Goal: Task Accomplishment & Management: Use online tool/utility

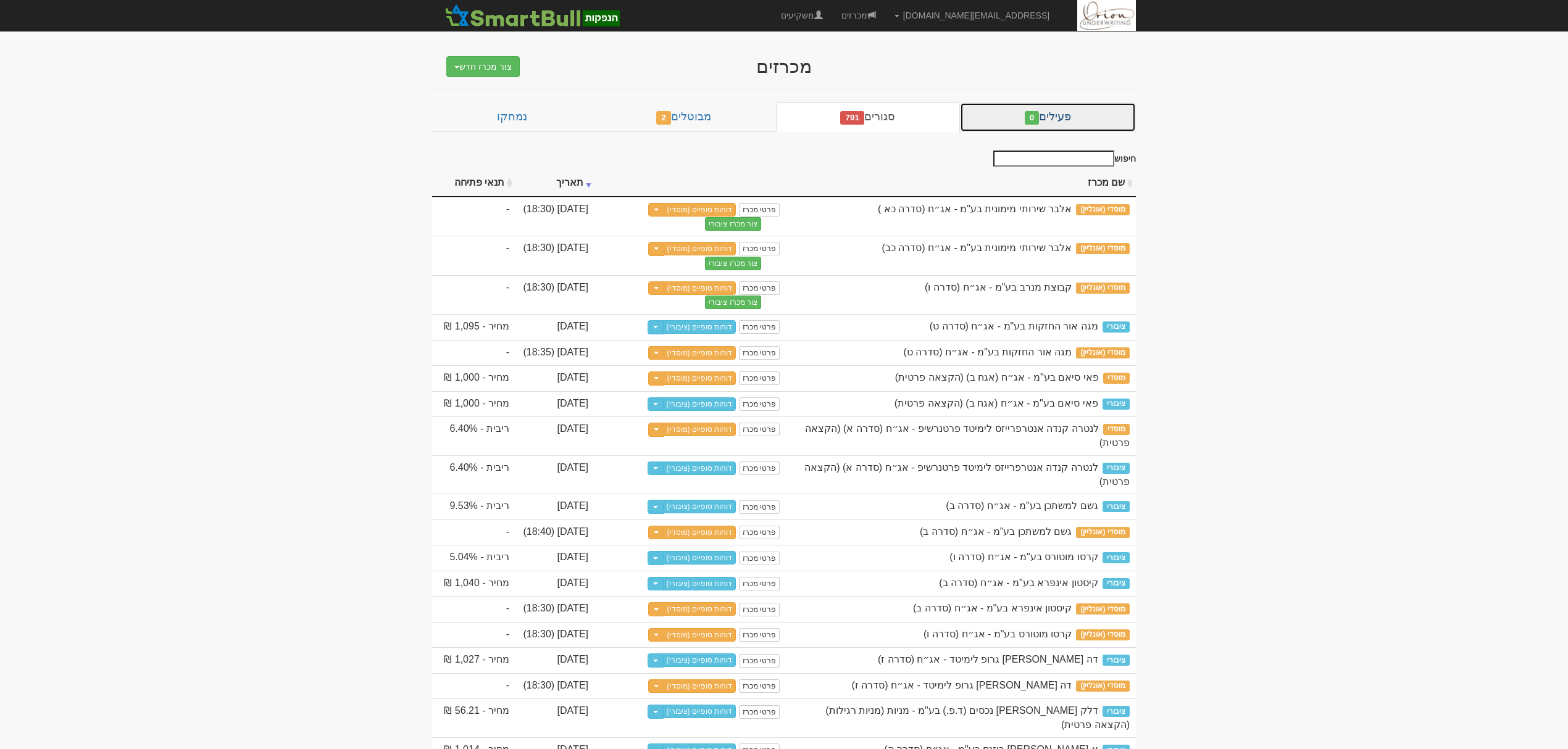
click at [1040, 122] on link "פעילים 0" at bounding box center [1047, 117] width 176 height 30
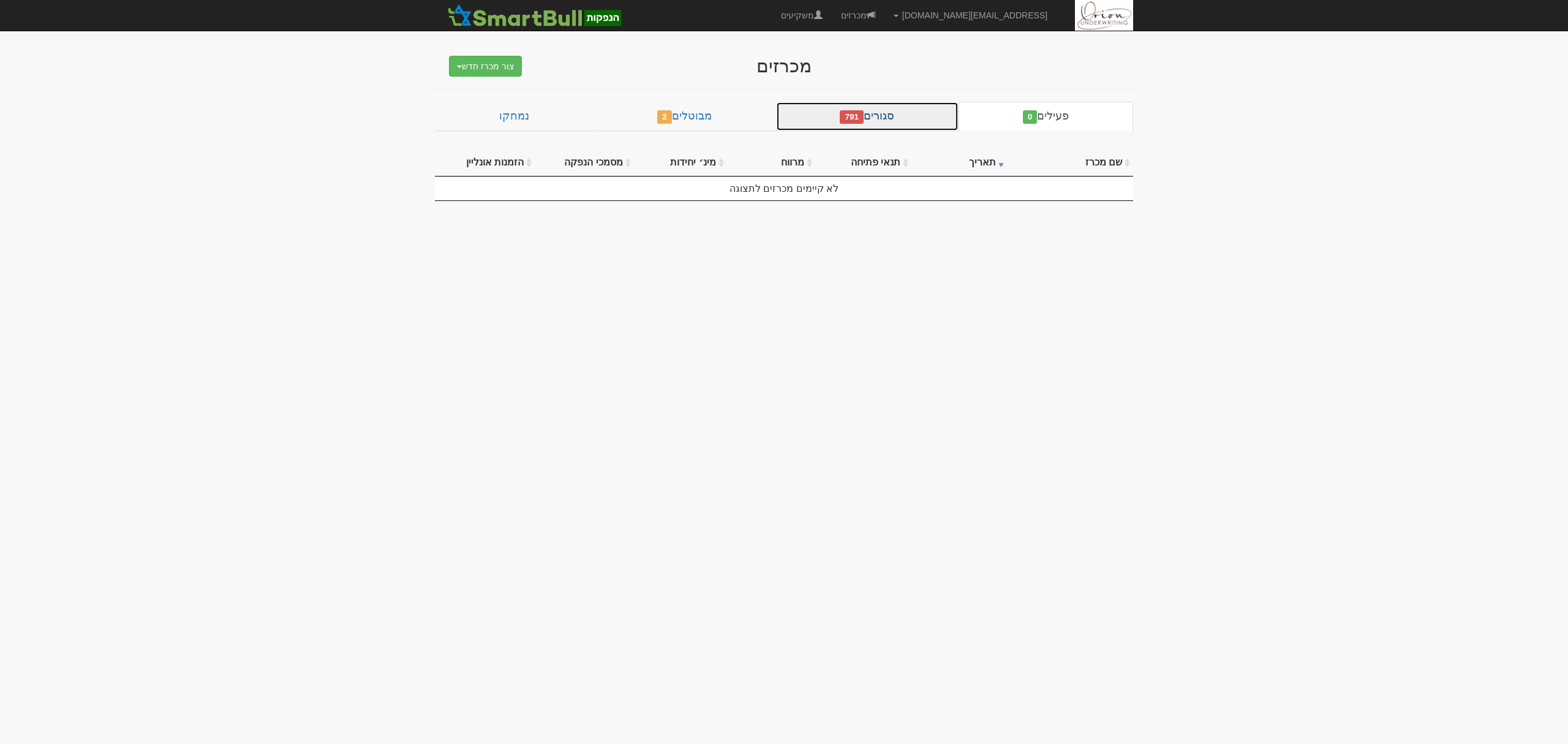
click at [930, 121] on link "סגורים 791" at bounding box center [867, 117] width 183 height 30
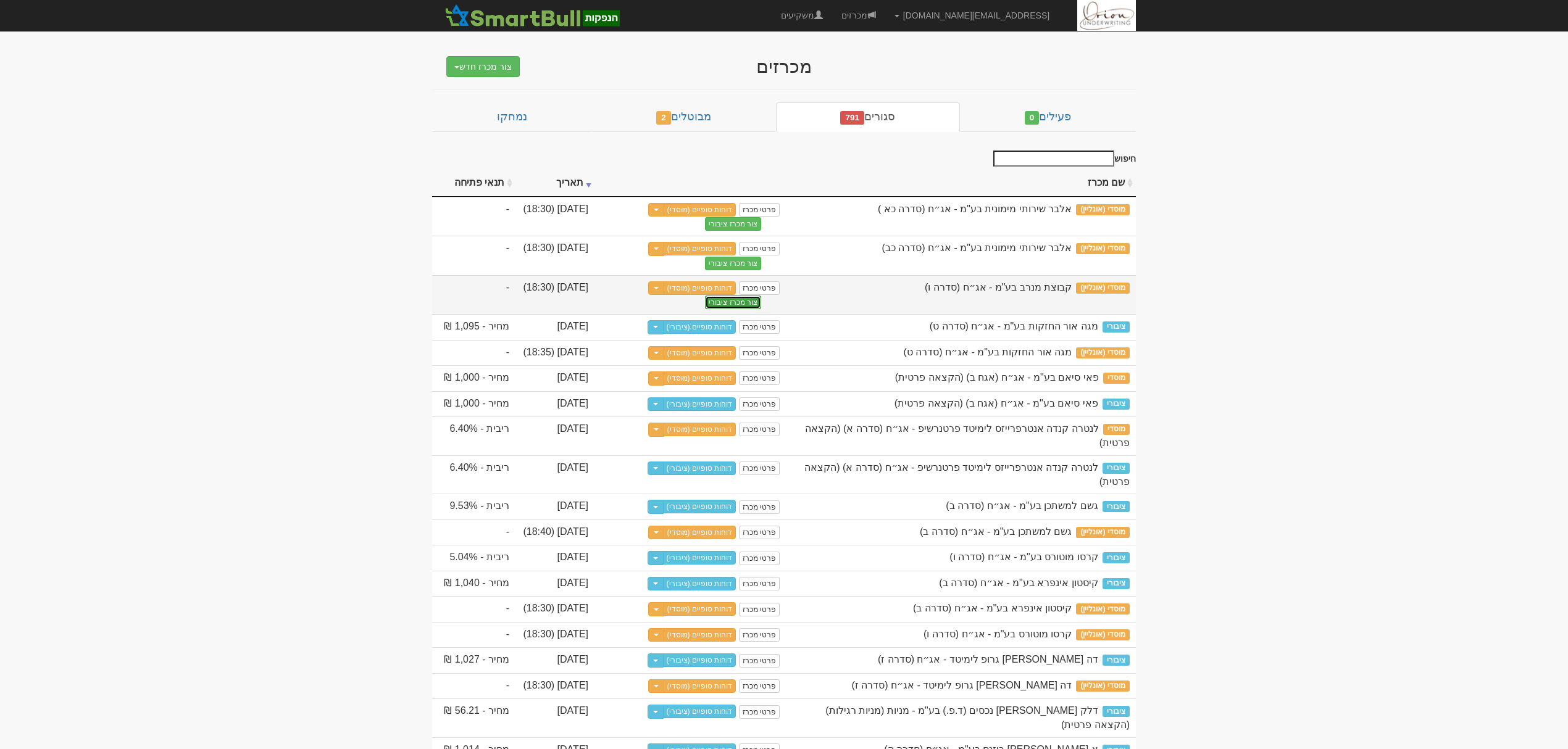
click at [722, 303] on button "צור מכרז ציבורי" at bounding box center [733, 303] width 57 height 14
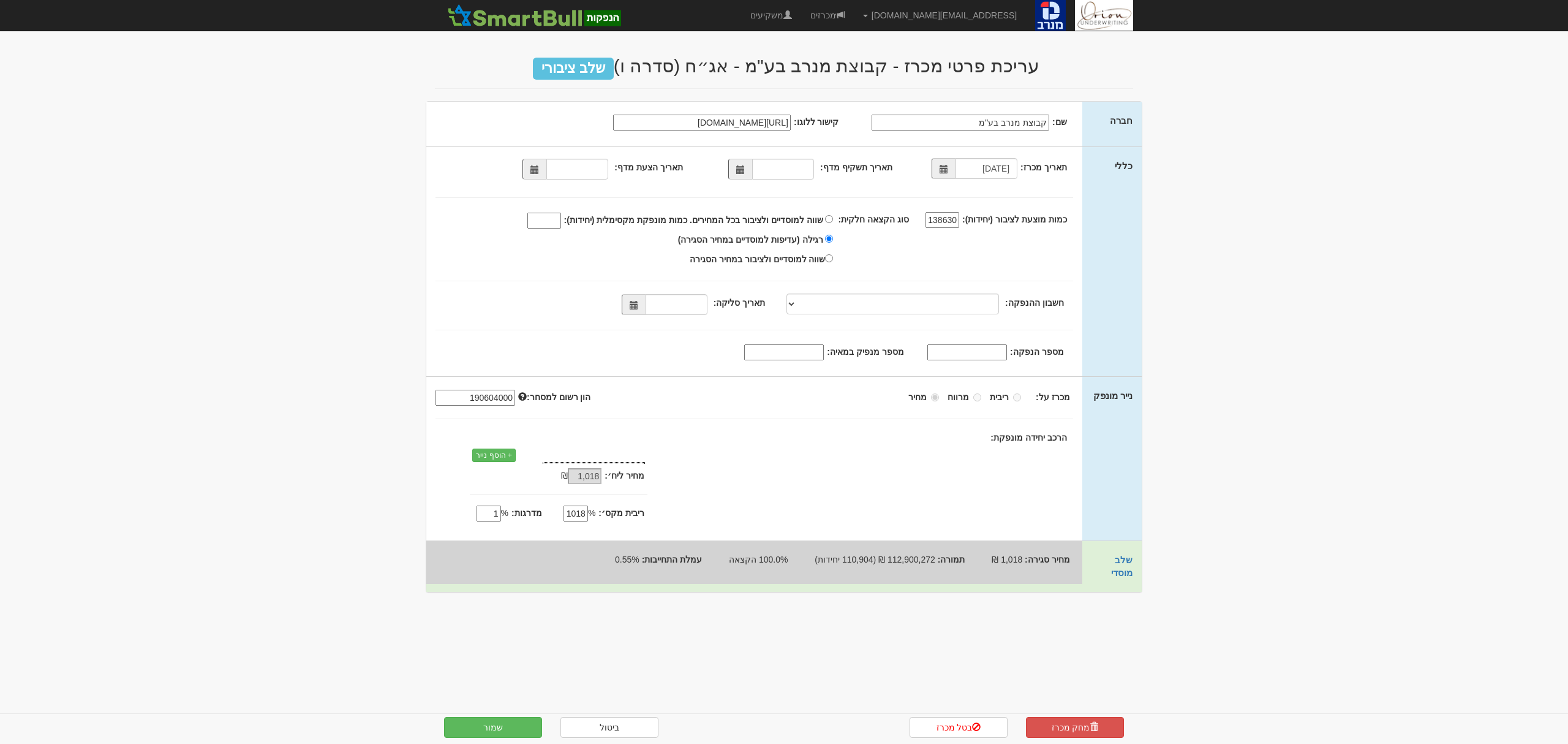
type input "03/09/2025"
select select
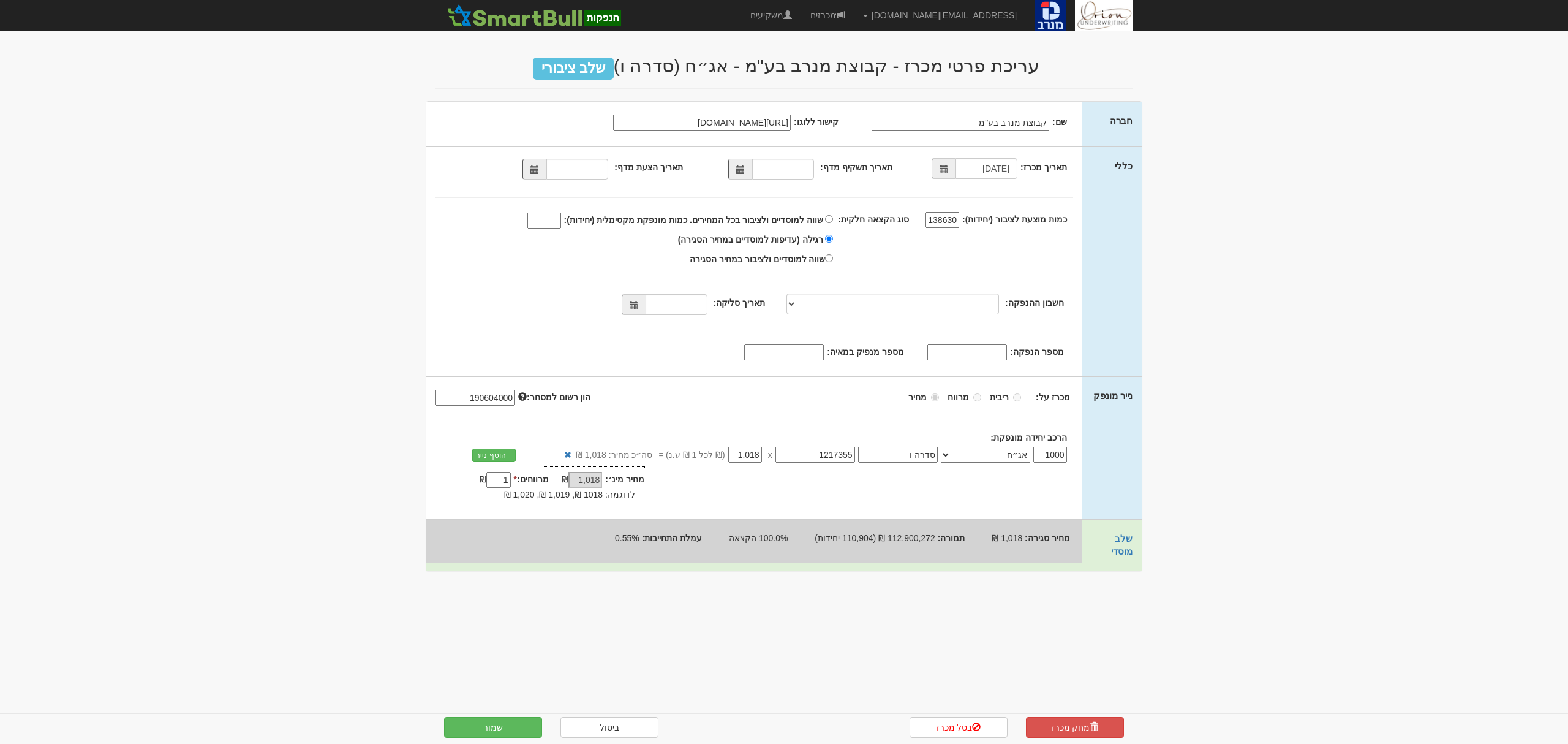
click at [744, 158] on div "תאריך תשקיף מדף: תאריך הצעת מדף:" at bounding box center [754, 172] width 656 height 27
click at [741, 165] on span at bounding box center [740, 169] width 9 height 9
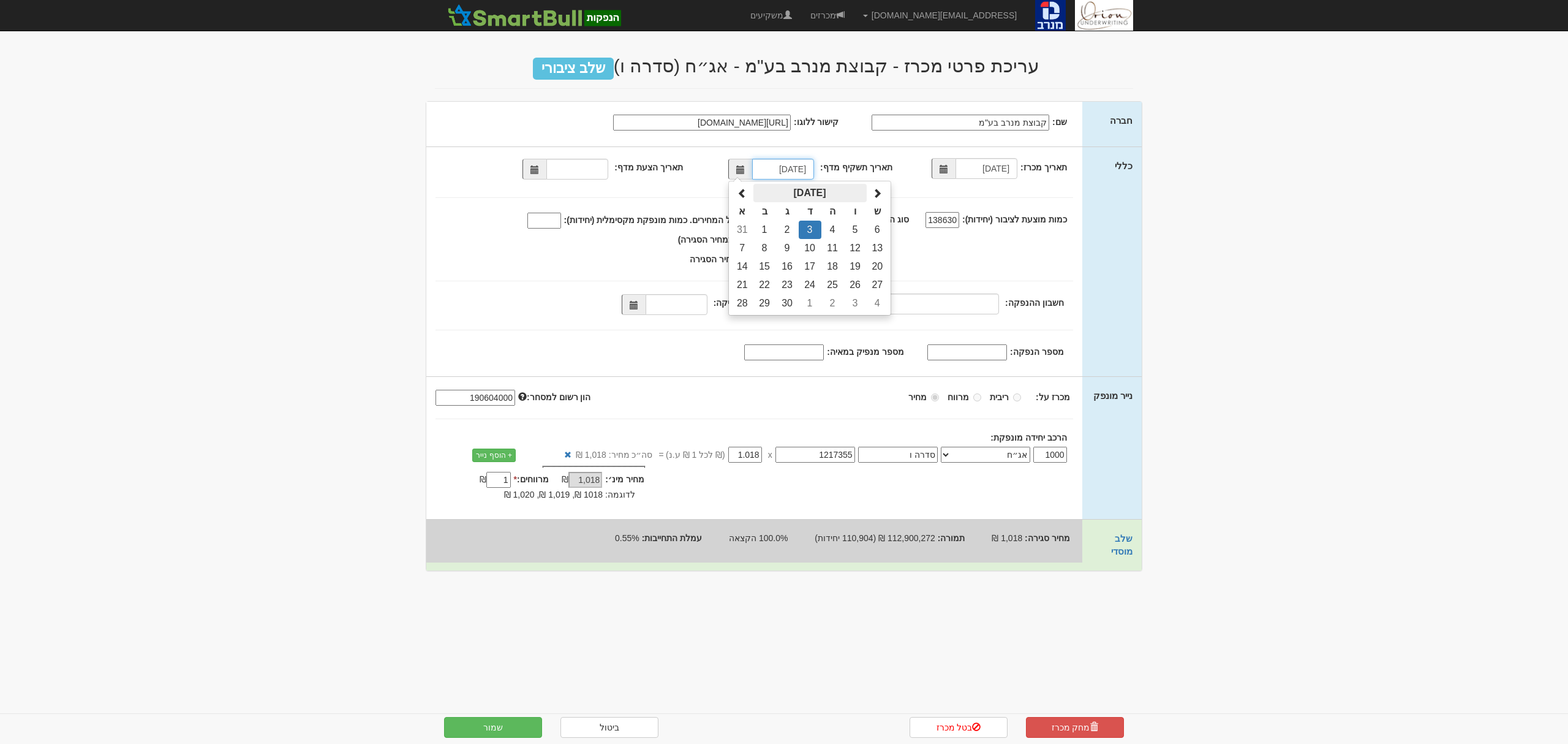
click at [814, 186] on th "ספטמבר 2025" at bounding box center [809, 193] width 113 height 19
click at [809, 192] on th "2025" at bounding box center [809, 193] width 125 height 19
click at [762, 253] on span "2024" at bounding box center [757, 258] width 33 height 33
click at [860, 260] on span "אוג׳" at bounding box center [862, 258] width 33 height 33
click at [766, 283] on td "19" at bounding box center [764, 285] width 23 height 19
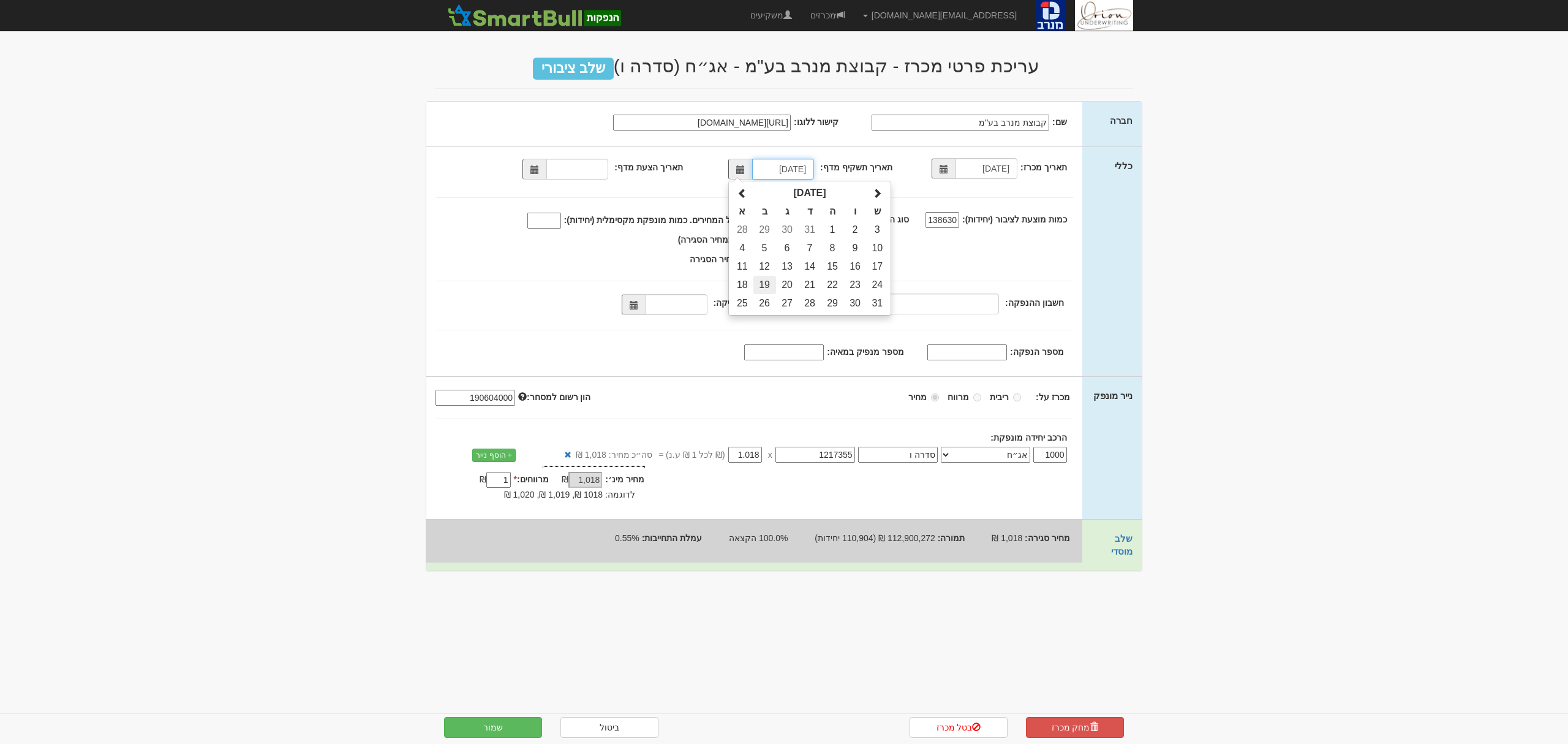
type input "19/08/2024"
click at [537, 169] on span at bounding box center [534, 169] width 9 height 9
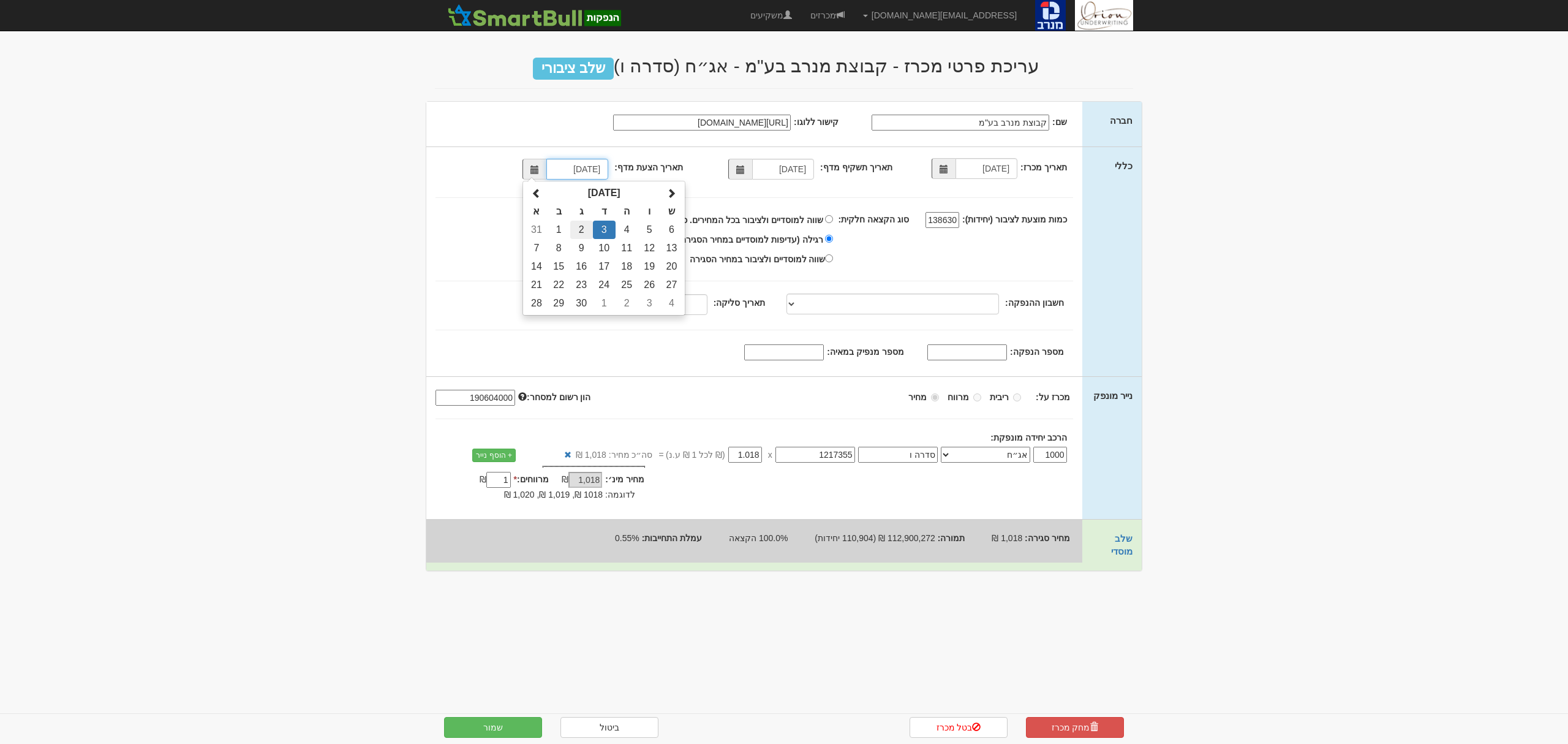
click at [584, 232] on td "2" at bounding box center [581, 230] width 23 height 19
type input "02/09/2025"
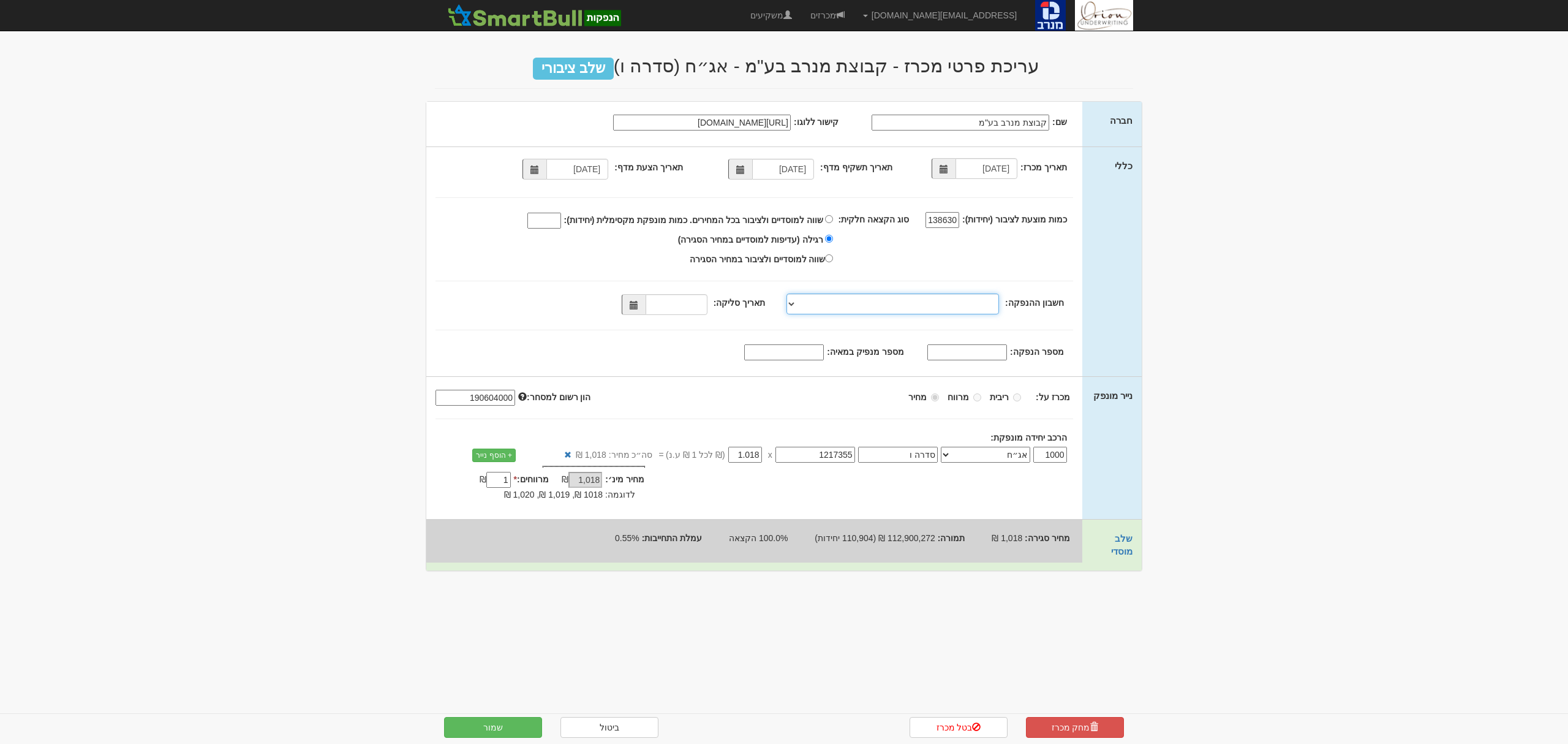
click at [860, 306] on select "מזרחי, 480, 123775, IL56 0204 8000 0000 0123 775 מזרחי, 480, 123767, IL78 0204 …" at bounding box center [892, 304] width 213 height 20
select select "מזרחי, 480, 123775, IL56 0204 8000 0000 0123 775"
click at [790, 295] on select "מזרחי, 480, 123775, IL56 0204 8000 0000 0123 775 מזרחי, 480, 123767, IL78 0204 …" at bounding box center [892, 304] width 213 height 20
click at [630, 315] on span at bounding box center [634, 305] width 24 height 20
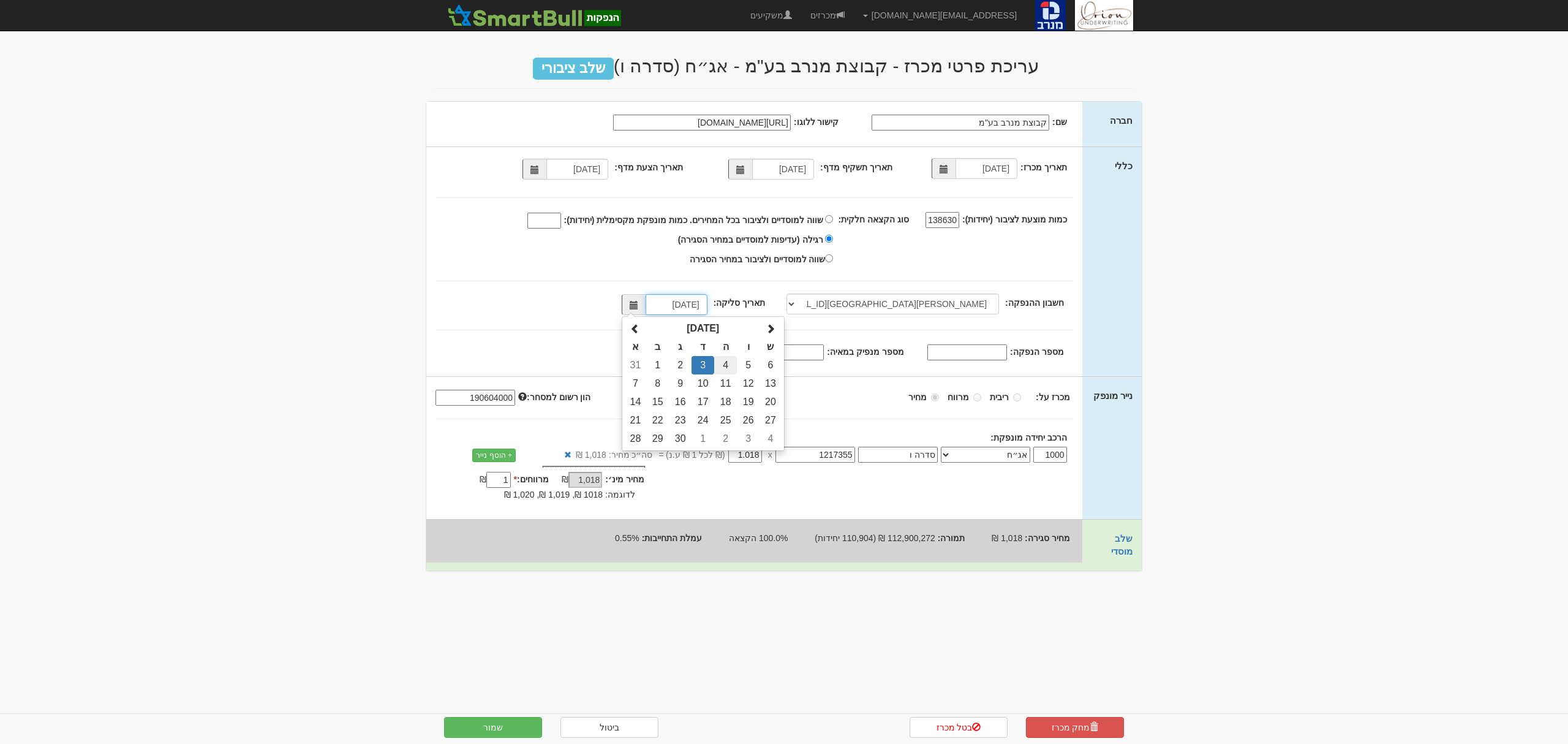
click at [732, 369] on td "4" at bounding box center [725, 365] width 23 height 19
type input "04/09/2025"
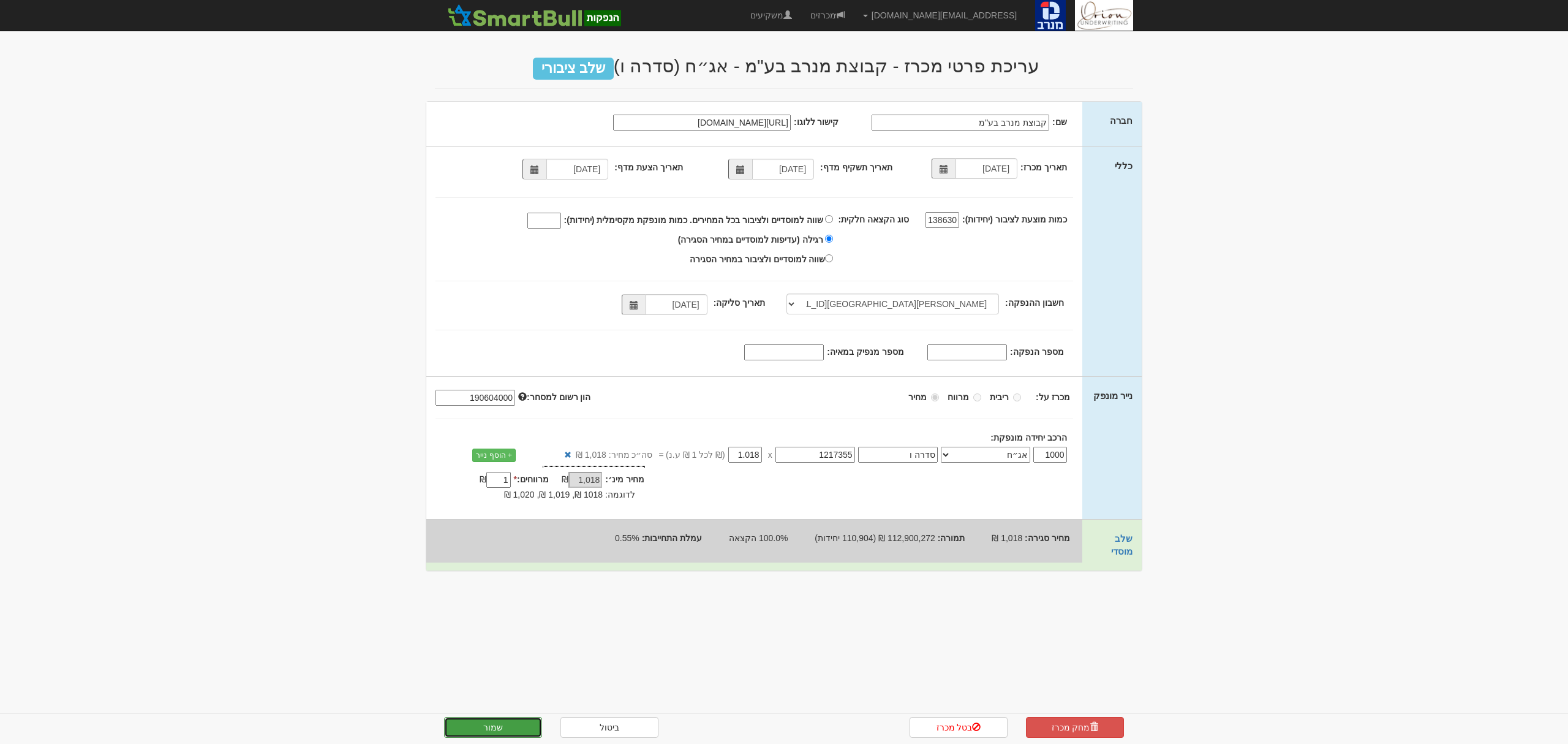
click at [504, 728] on button "שמור" at bounding box center [493, 727] width 98 height 20
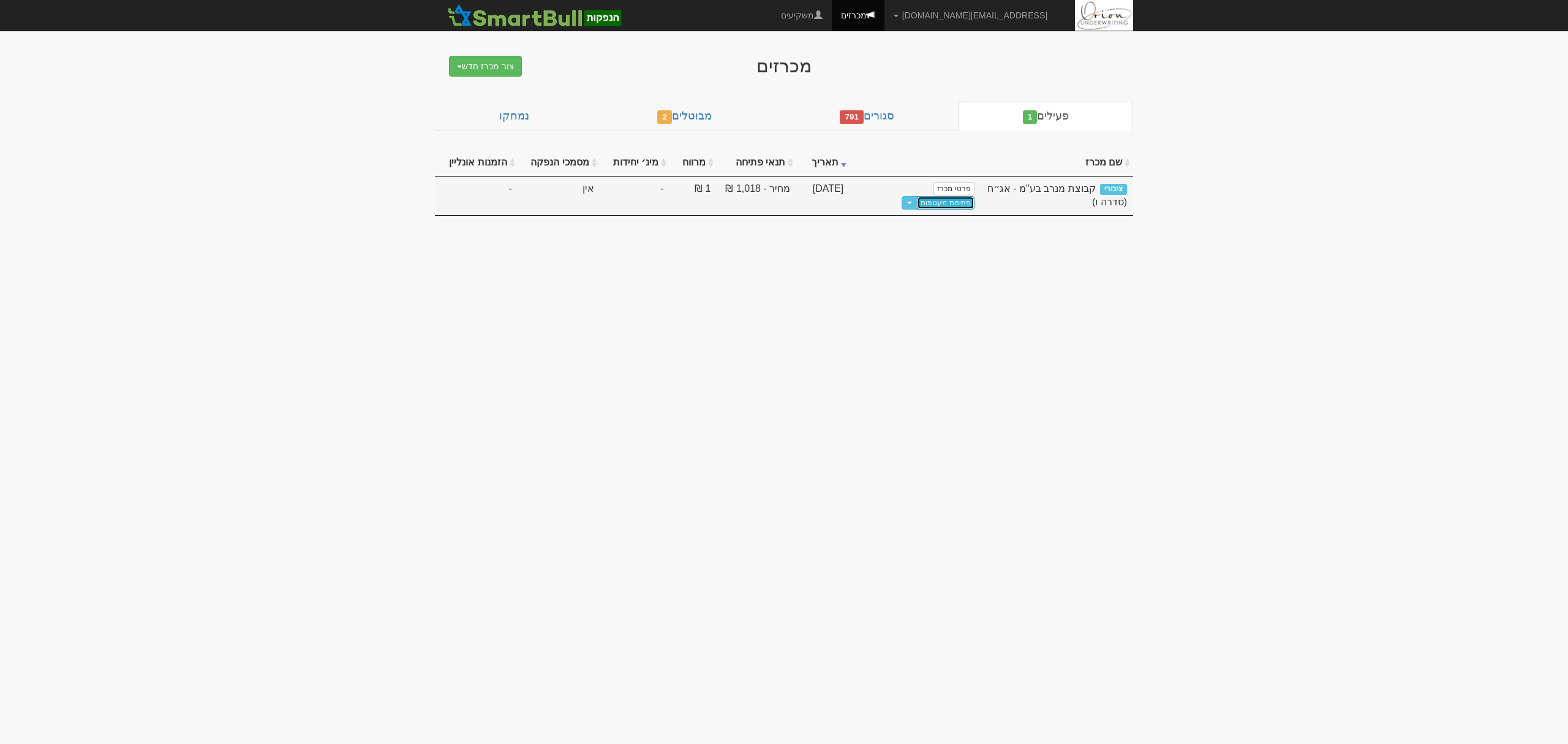
click at [917, 196] on link "פתיחת מעטפות" at bounding box center [945, 203] width 57 height 14
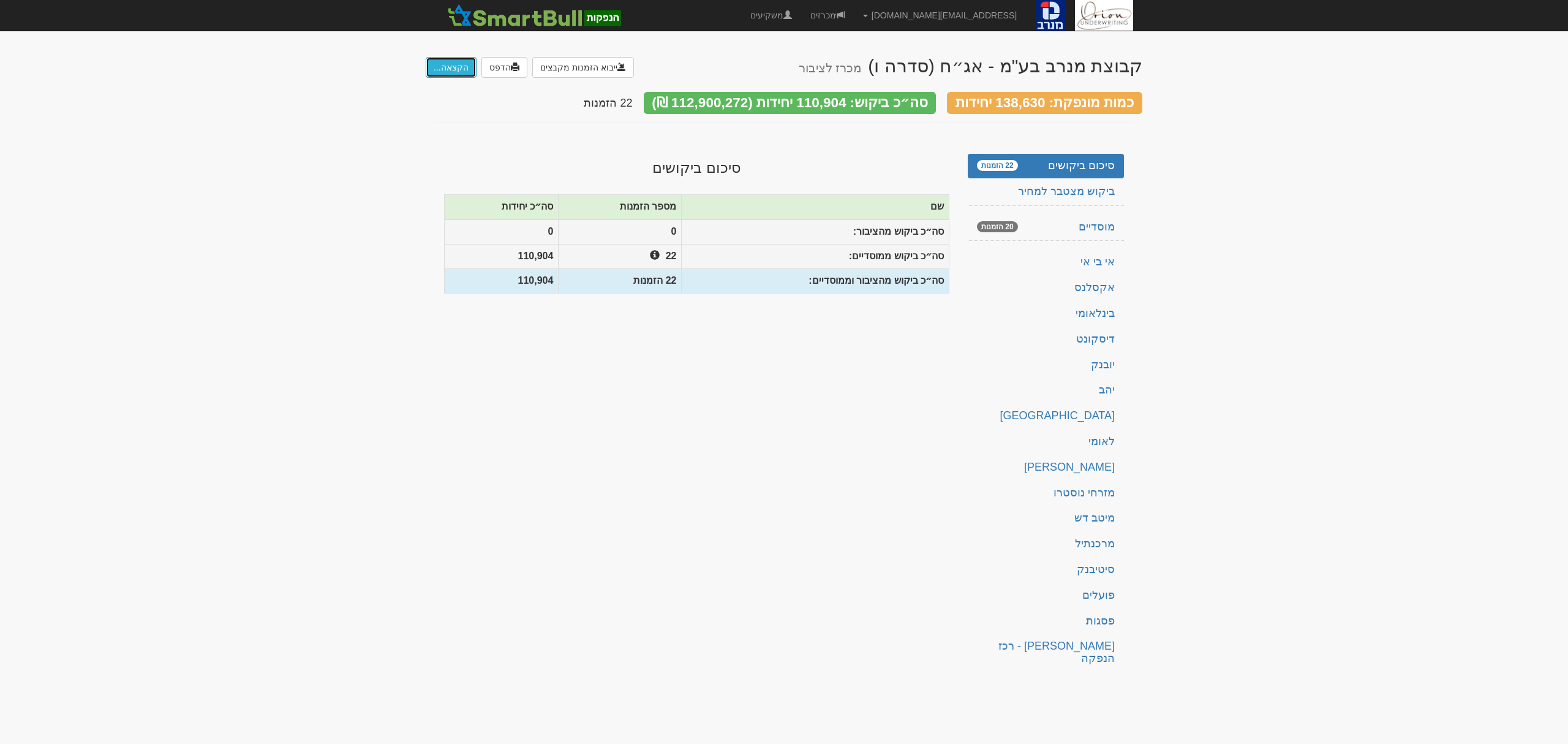
click at [451, 62] on button "הקצאה..." at bounding box center [451, 67] width 51 height 20
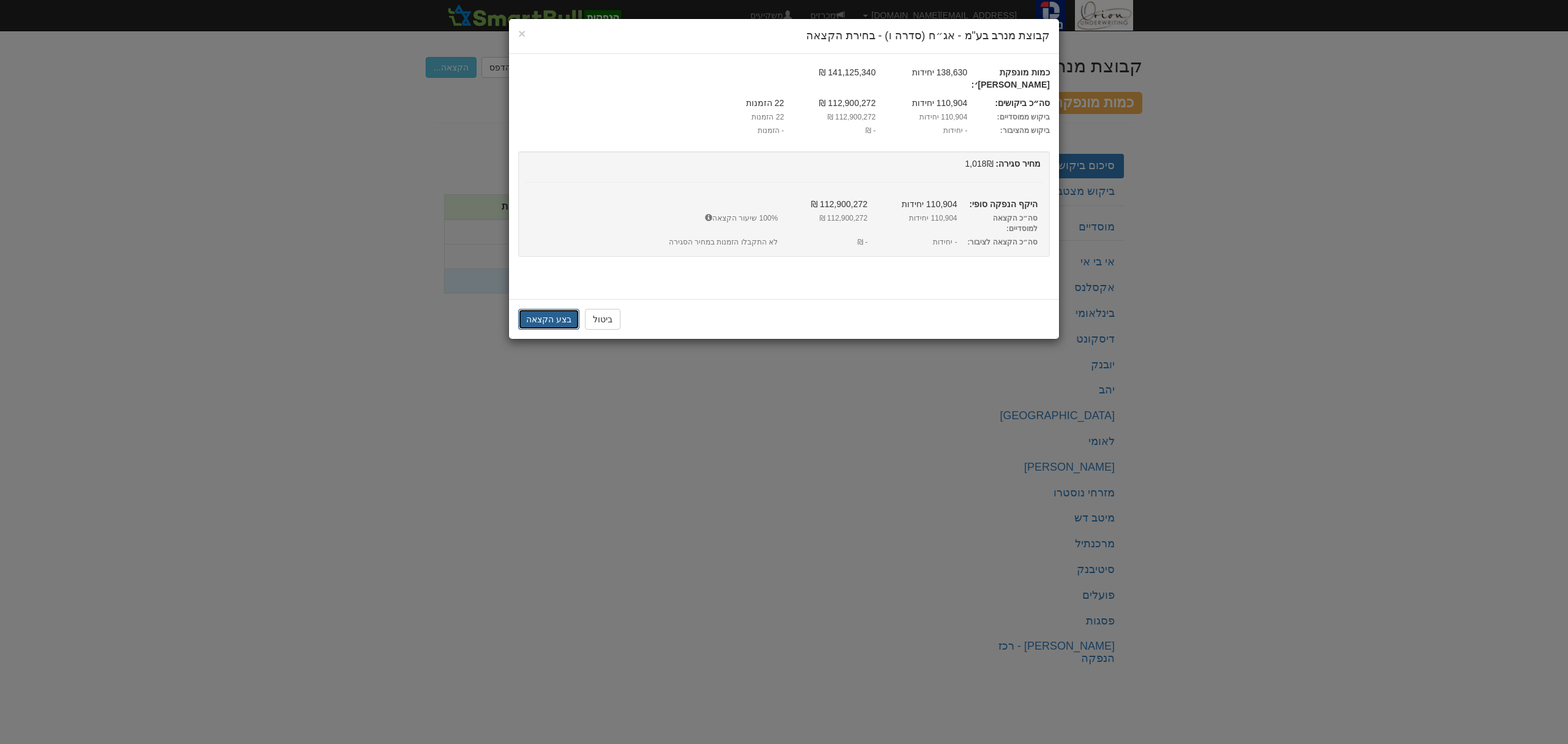
click at [540, 309] on button "בצע הקצאה" at bounding box center [549, 319] width 61 height 20
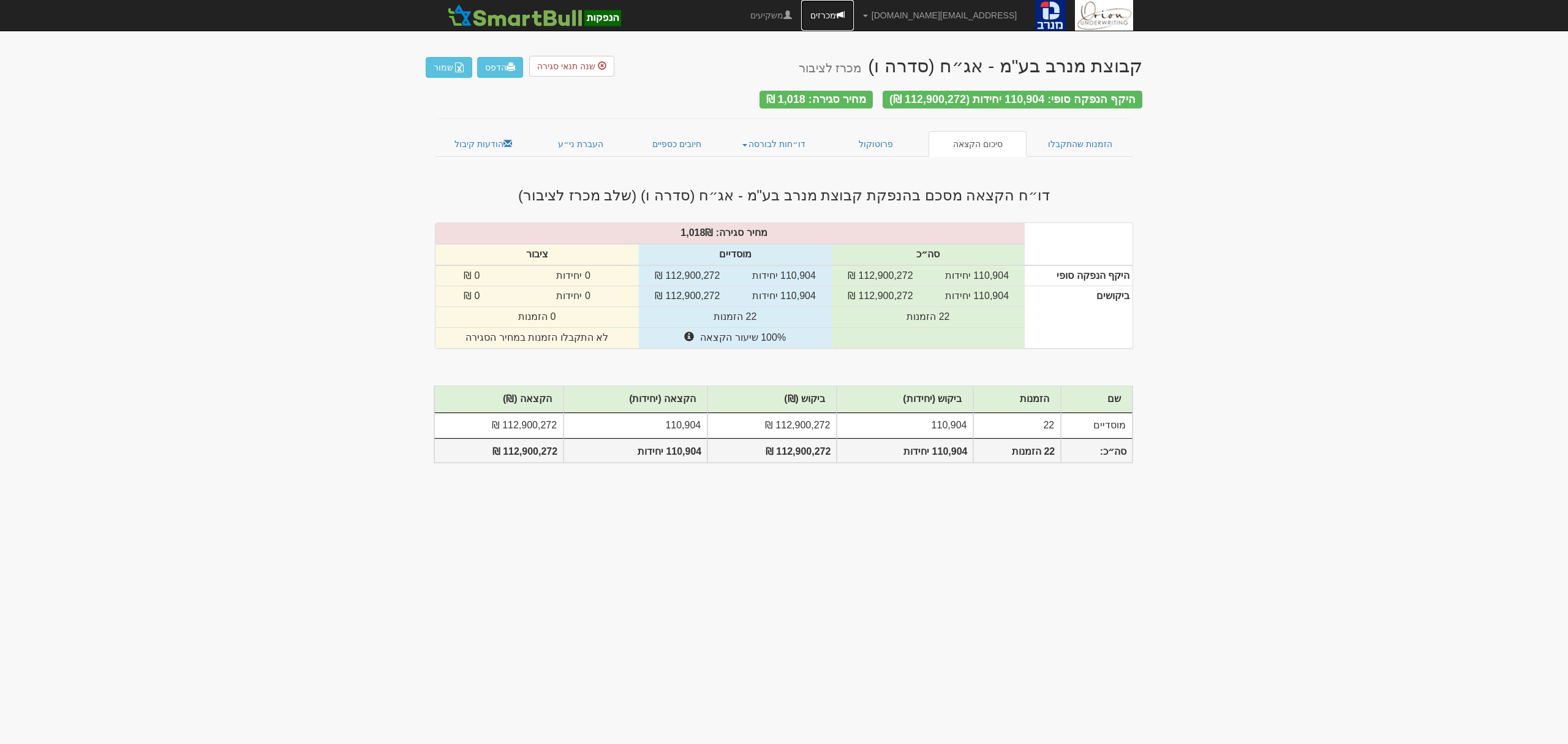
click at [854, 12] on link "מכרזים" at bounding box center [828, 15] width 53 height 31
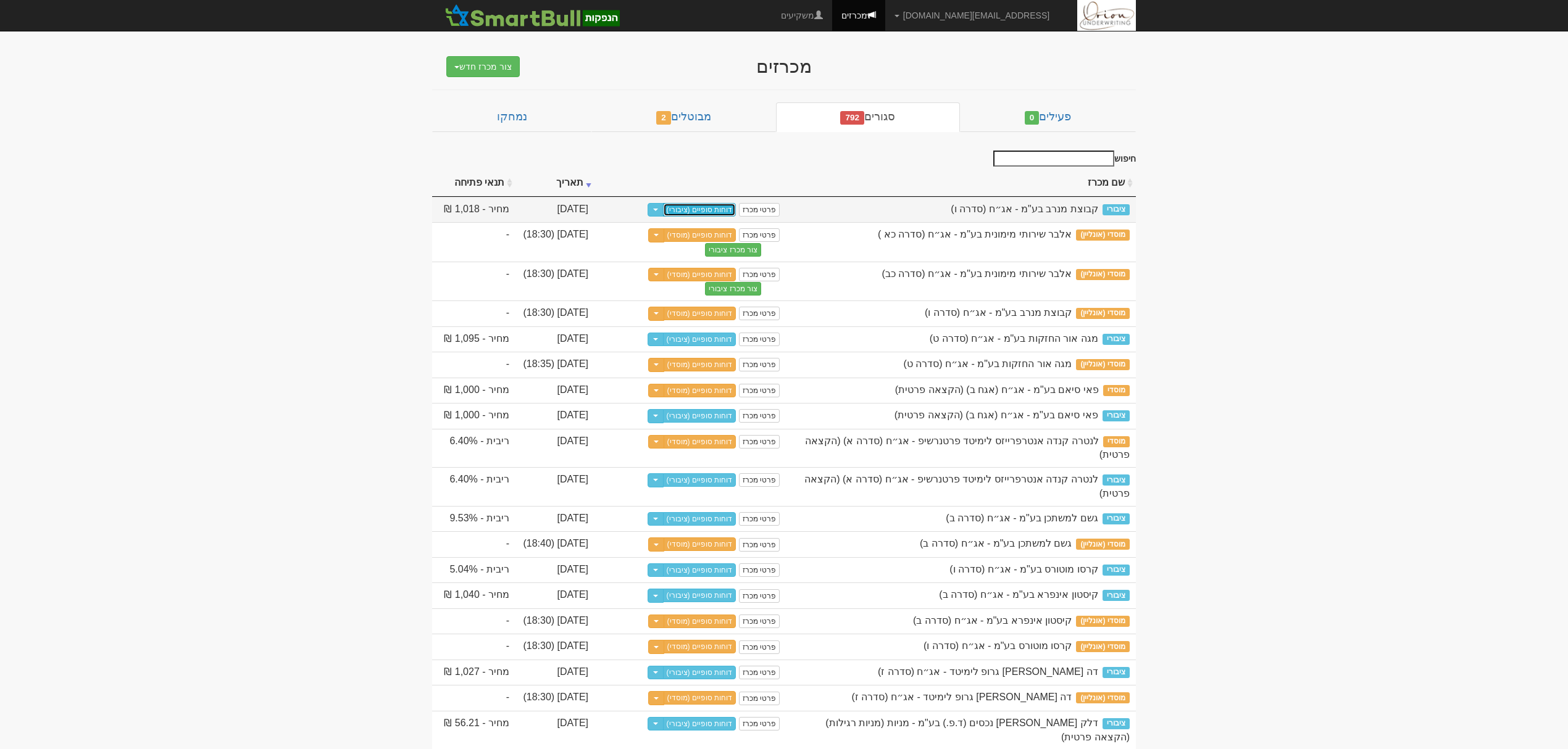
click at [715, 208] on link "דוחות סופיים (ציבורי)" at bounding box center [700, 210] width 74 height 14
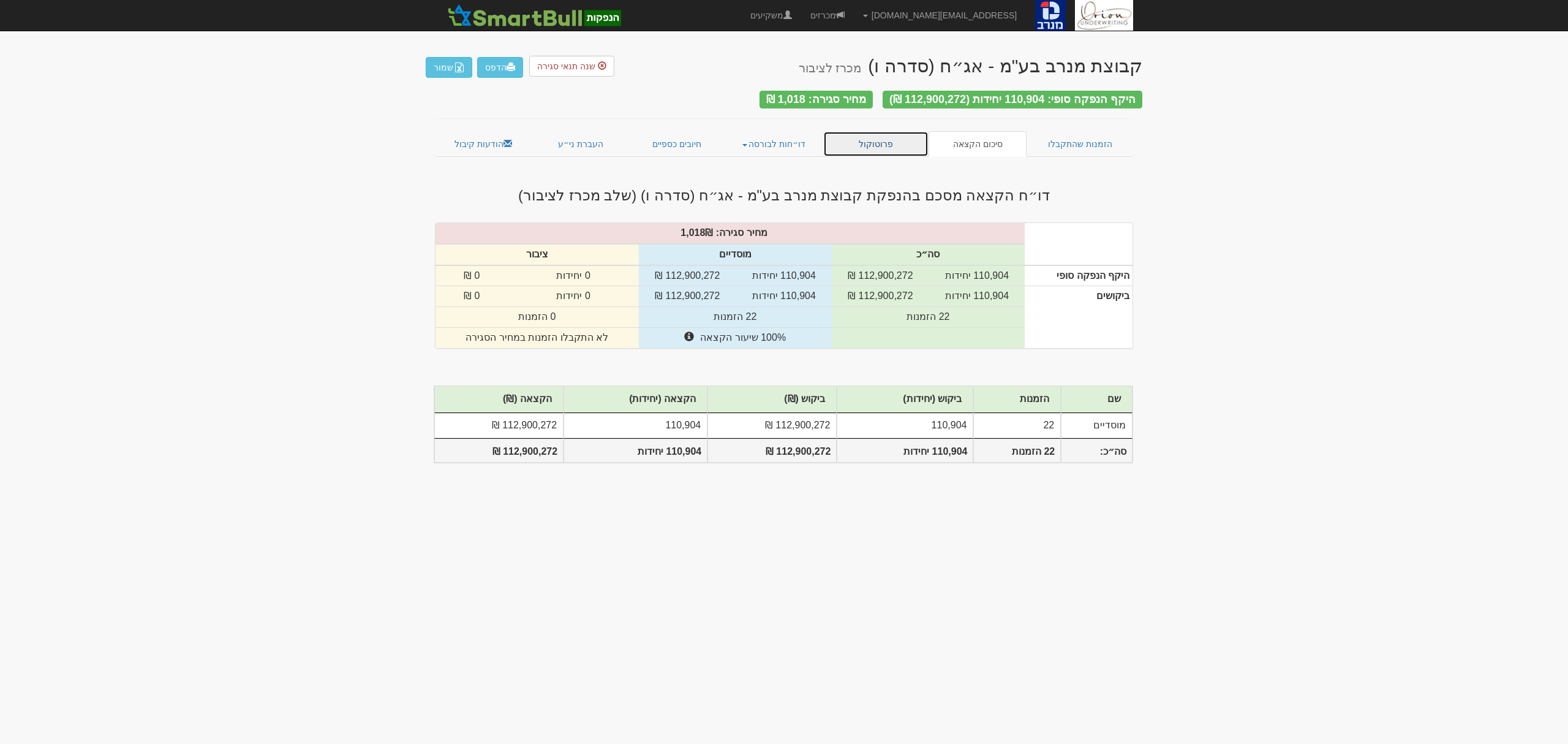
click at [864, 140] on link "פרוטוקול" at bounding box center [876, 144] width 105 height 26
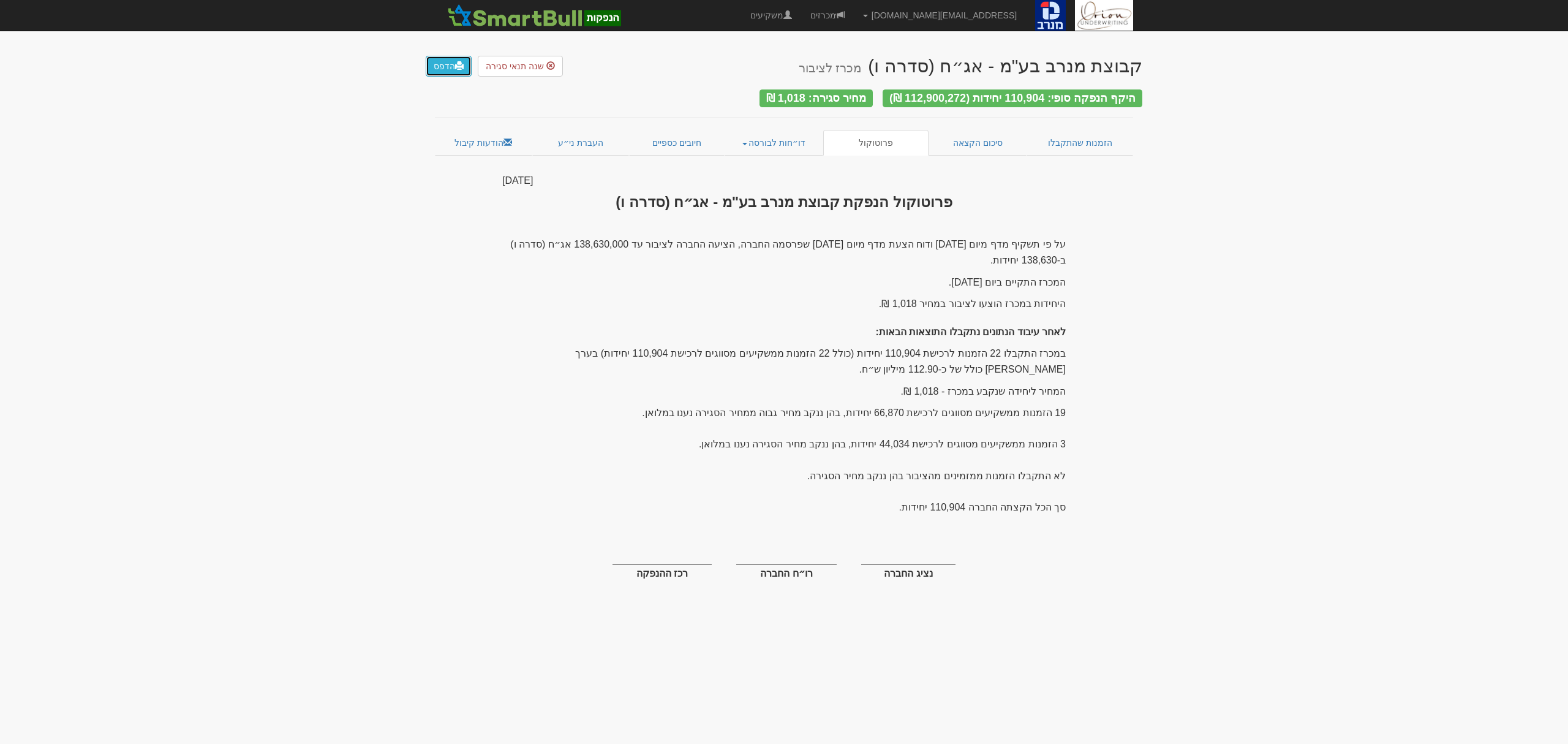
click at [465, 73] on link "הדפס" at bounding box center [448, 66] width 46 height 20
click at [448, 61] on link "הדפס" at bounding box center [448, 66] width 46 height 20
click at [977, 131] on link "סיכום הקצאה" at bounding box center [978, 143] width 99 height 26
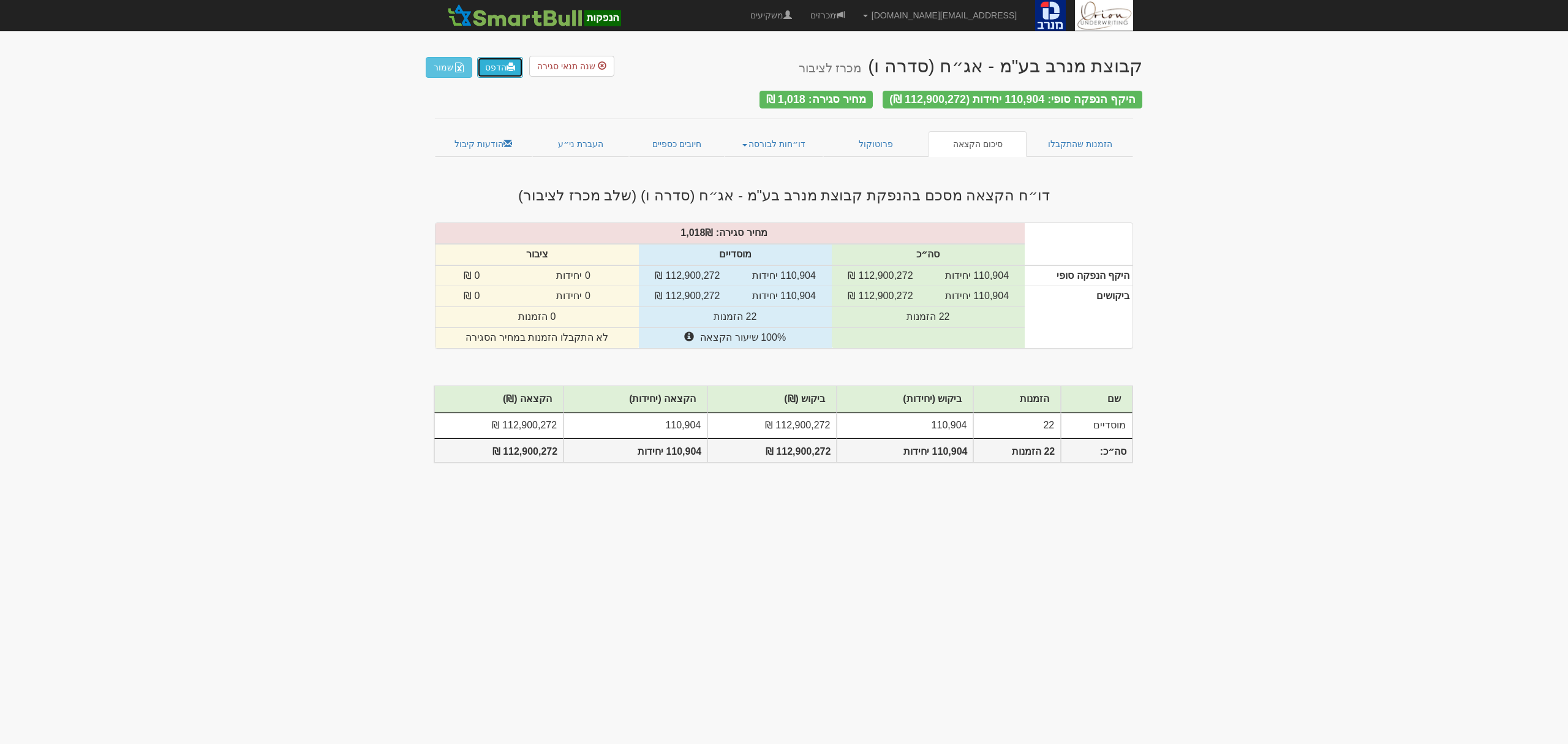
click at [508, 74] on link "הדפס" at bounding box center [500, 67] width 46 height 20
